Goal: Navigation & Orientation: Find specific page/section

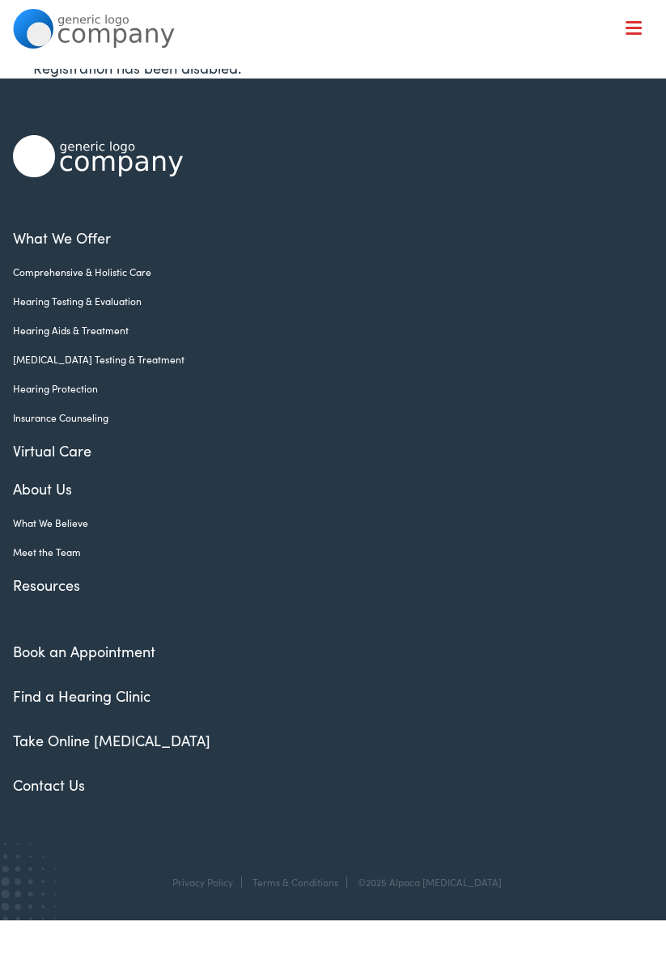
click at [44, 496] on link "About Us" at bounding box center [320, 489] width 615 height 22
click at [35, 516] on link "What We Believe" at bounding box center [320, 523] width 615 height 15
click at [45, 546] on link "Meet the Team" at bounding box center [320, 552] width 615 height 15
